Goal: Navigation & Orientation: Understand site structure

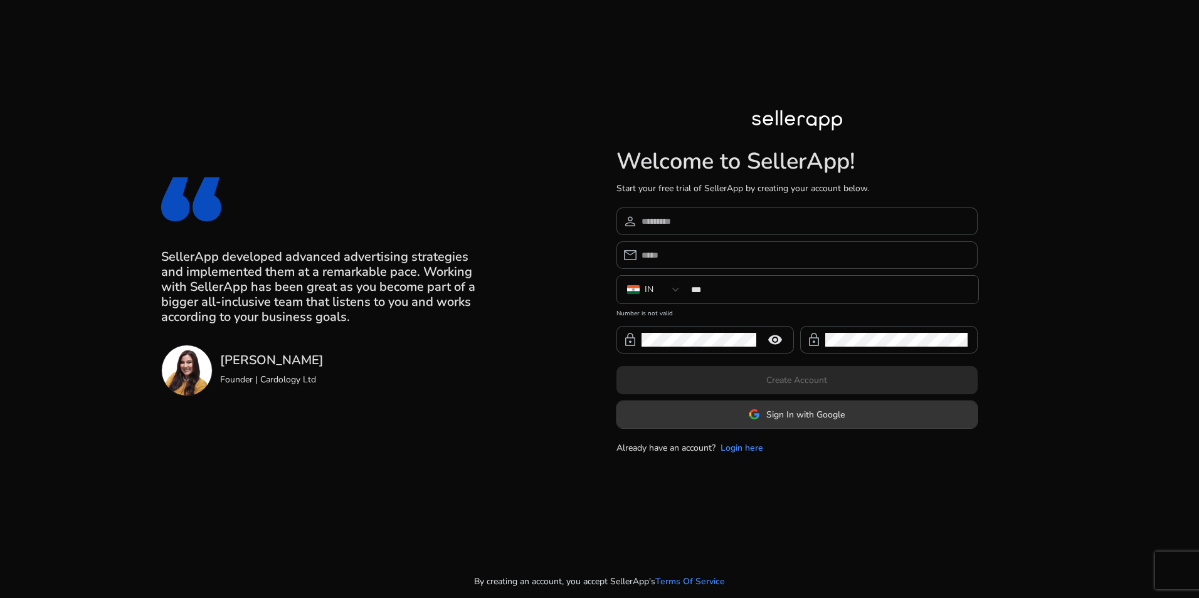
click at [733, 407] on span at bounding box center [797, 415] width 360 height 30
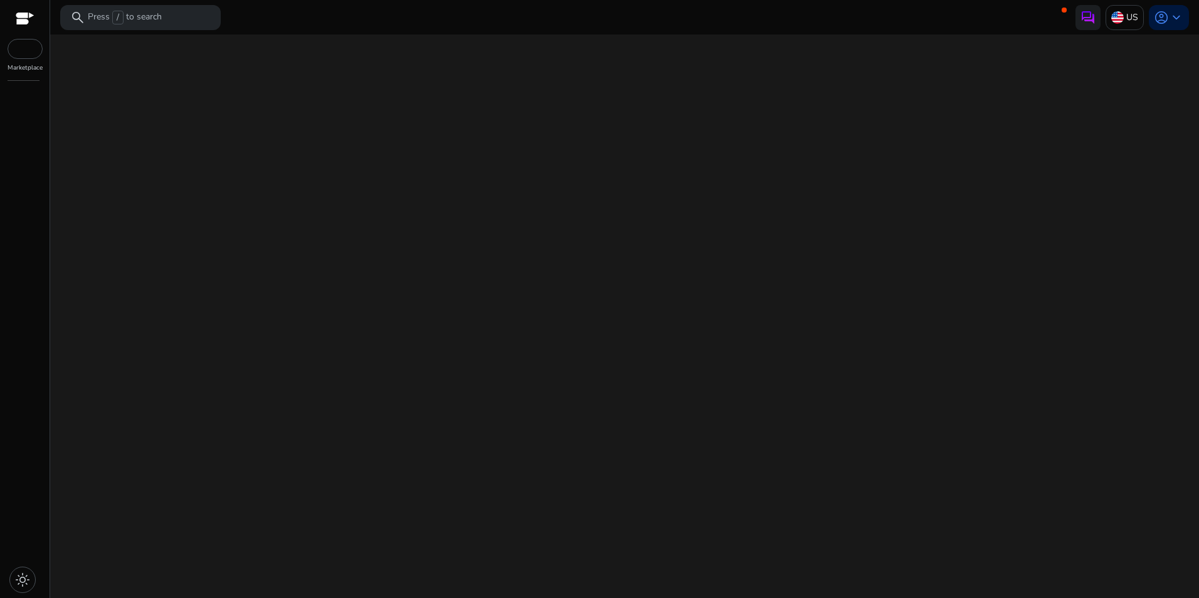
drag, startPoint x: 261, startPoint y: 381, endPoint x: 319, endPoint y: 378, distance: 58.4
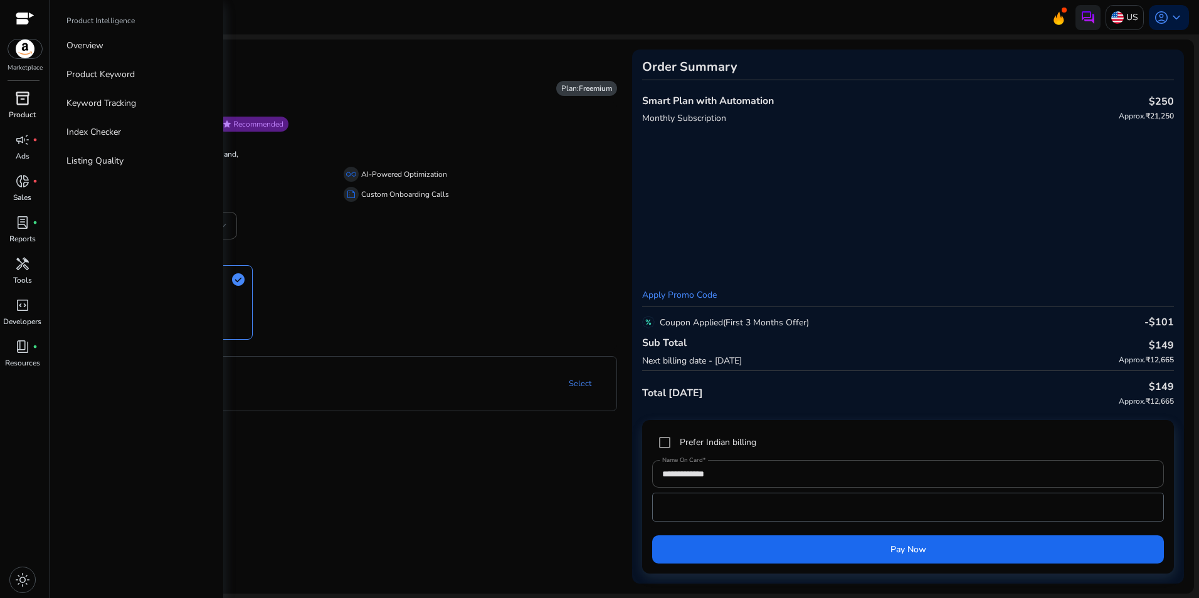
click at [18, 92] on span "inventory_2" at bounding box center [22, 98] width 15 height 15
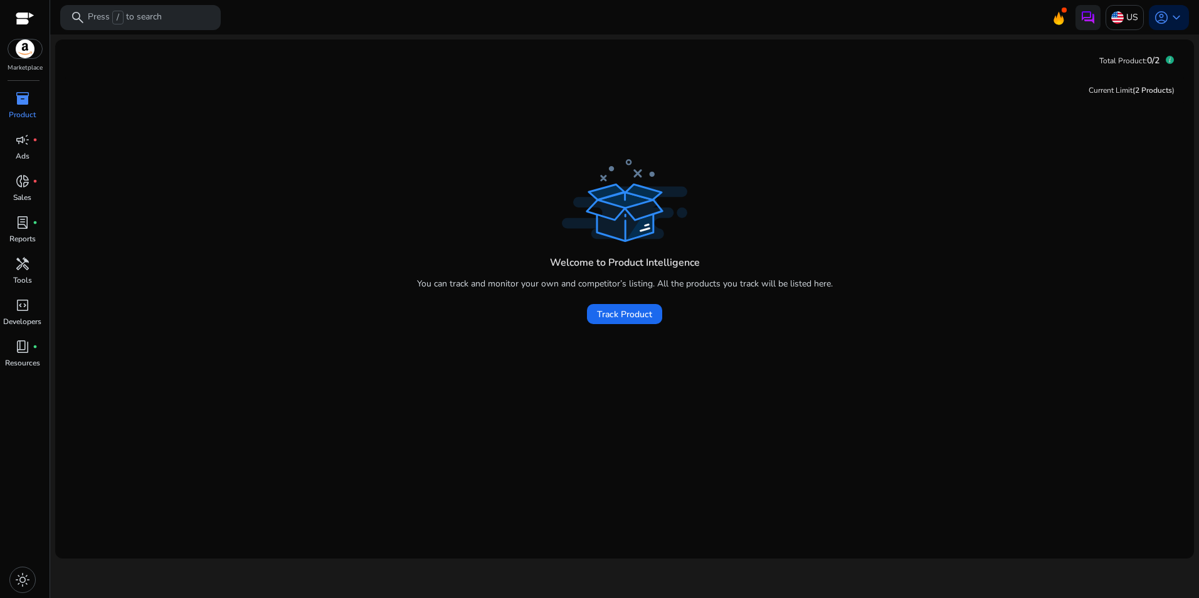
click at [21, 50] on img at bounding box center [25, 49] width 34 height 19
click at [23, 44] on img at bounding box center [25, 49] width 34 height 19
click at [1174, 60] on app-sa-quota "Total Product: 0/2" at bounding box center [1142, 60] width 85 height 21
click at [1182, 24] on span "keyboard_arrow_down" at bounding box center [1176, 17] width 15 height 15
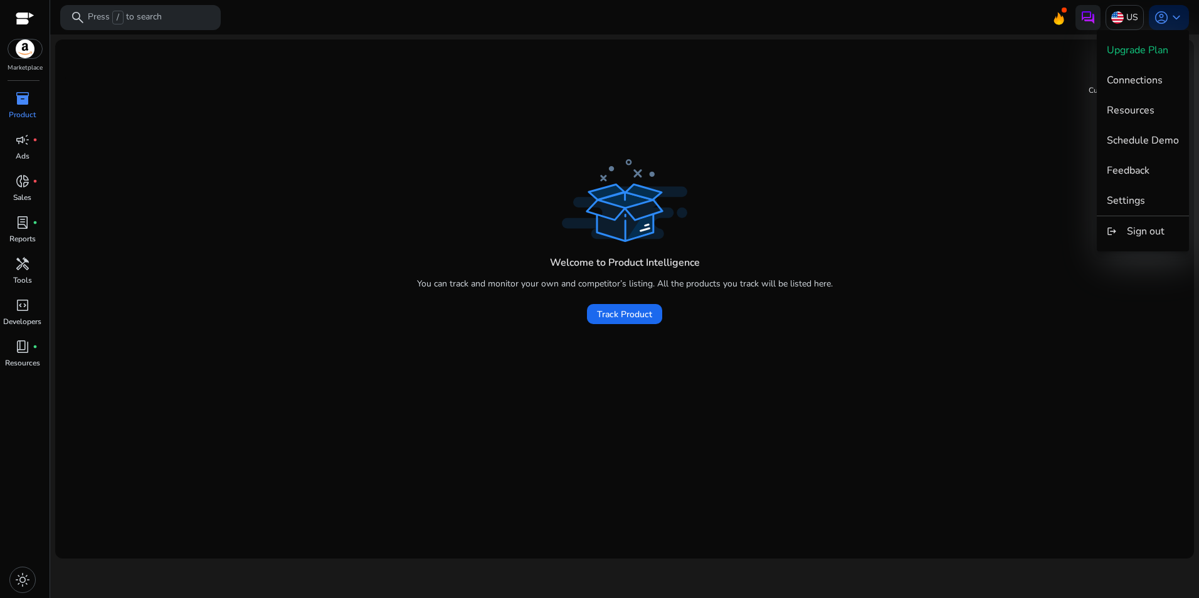
click at [1004, 151] on div at bounding box center [599, 299] width 1199 height 598
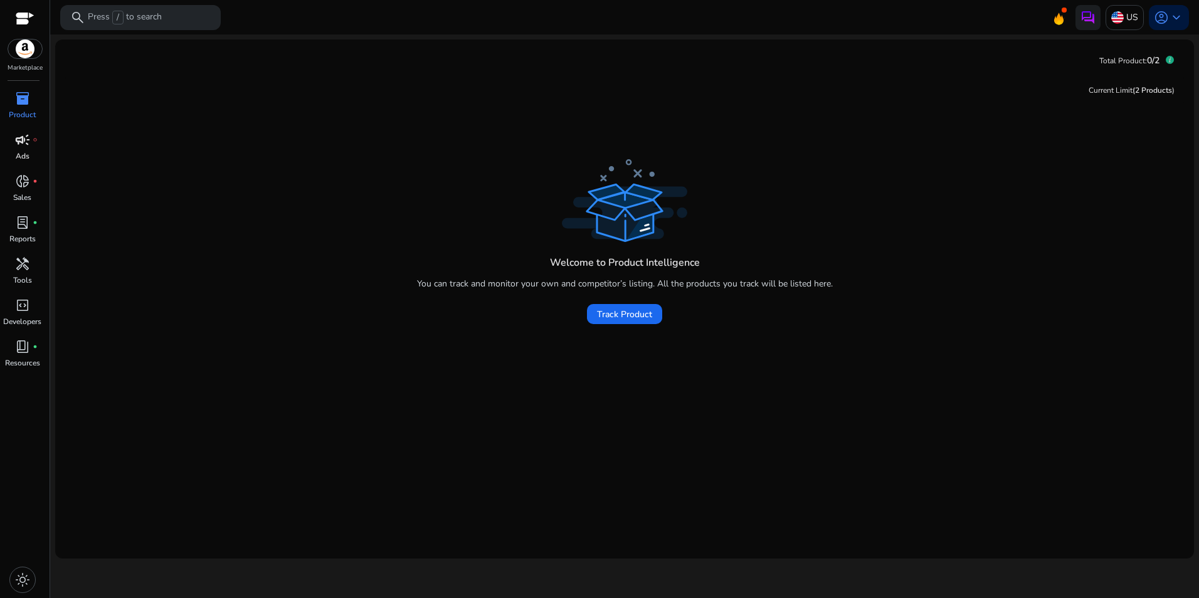
click at [20, 144] on span "campaign" at bounding box center [22, 139] width 15 height 15
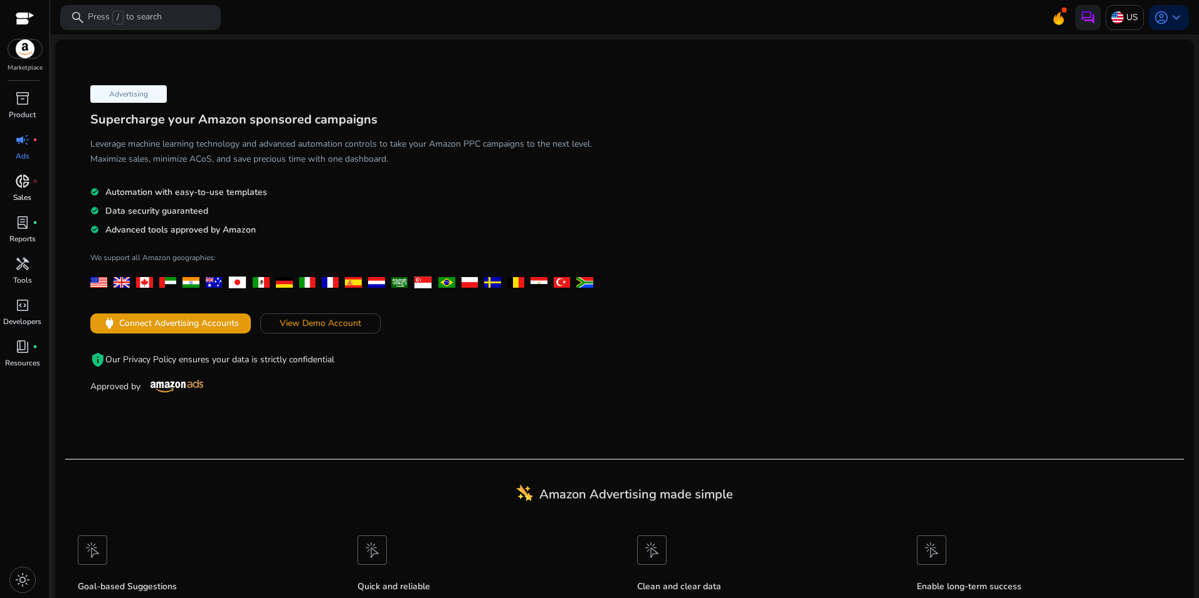
click at [23, 198] on p "Sales" at bounding box center [22, 197] width 18 height 11
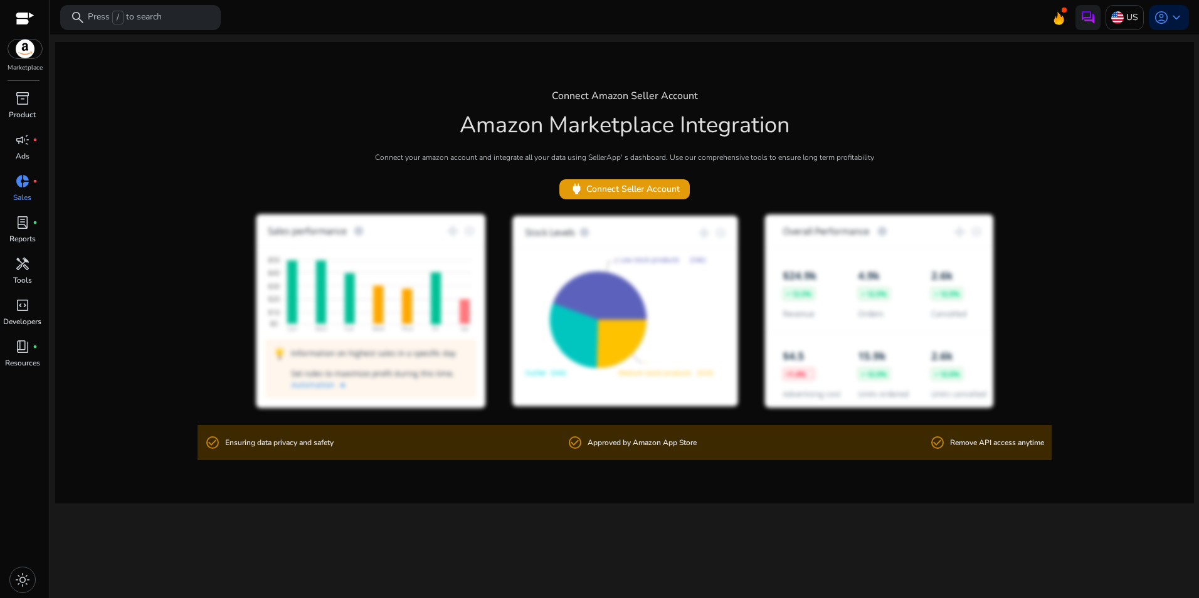
click at [23, 24] on div at bounding box center [25, 20] width 19 height 14
